Goal: Find specific page/section

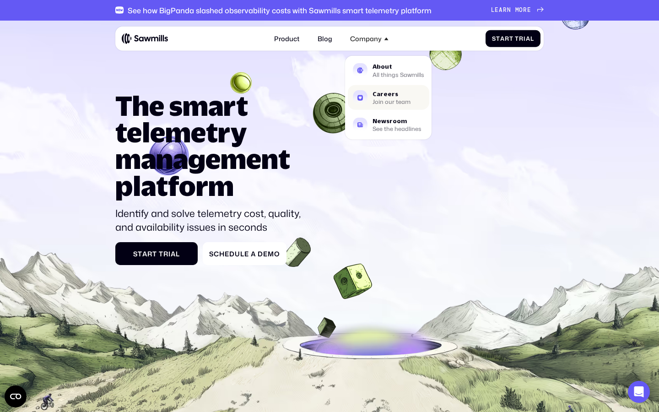
click at [385, 93] on div "Careers" at bounding box center [391, 94] width 38 height 6
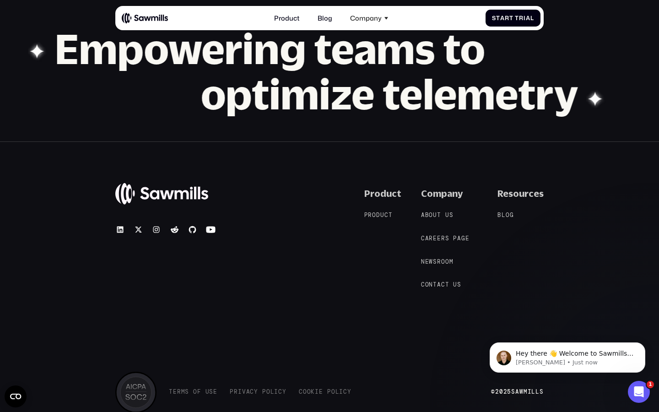
scroll to position [762, 0]
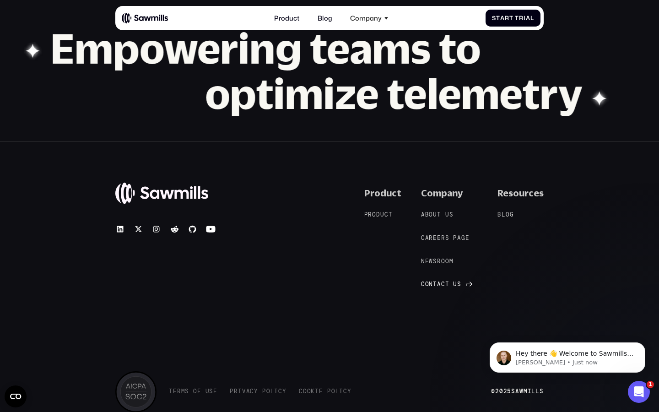
click at [449, 284] on div "C o n t a c t u s C o n t a c t u s" at bounding box center [441, 284] width 40 height 7
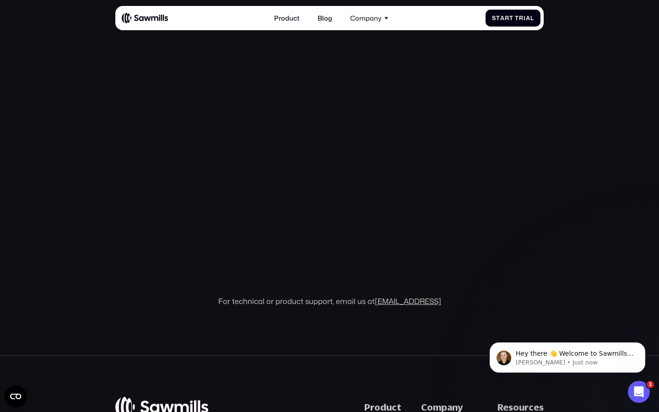
scroll to position [215, 0]
